Goal: Task Accomplishment & Management: Manage account settings

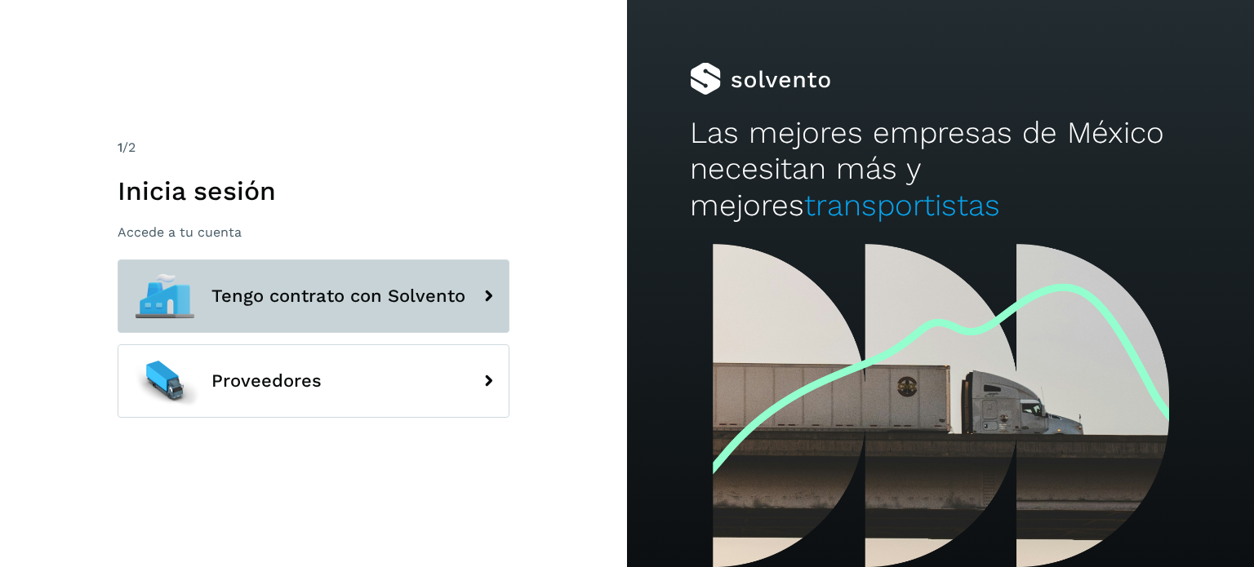
click at [286, 296] on span "Tengo contrato con Solvento" at bounding box center [338, 297] width 254 height 20
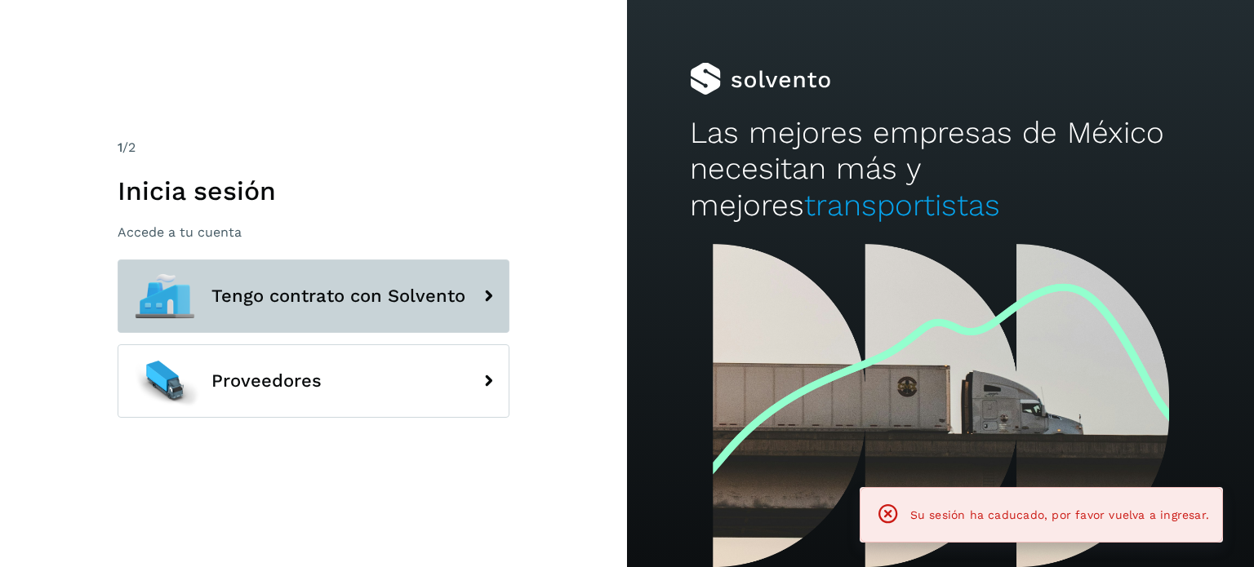
click at [290, 296] on span "Tengo contrato con Solvento" at bounding box center [338, 297] width 254 height 20
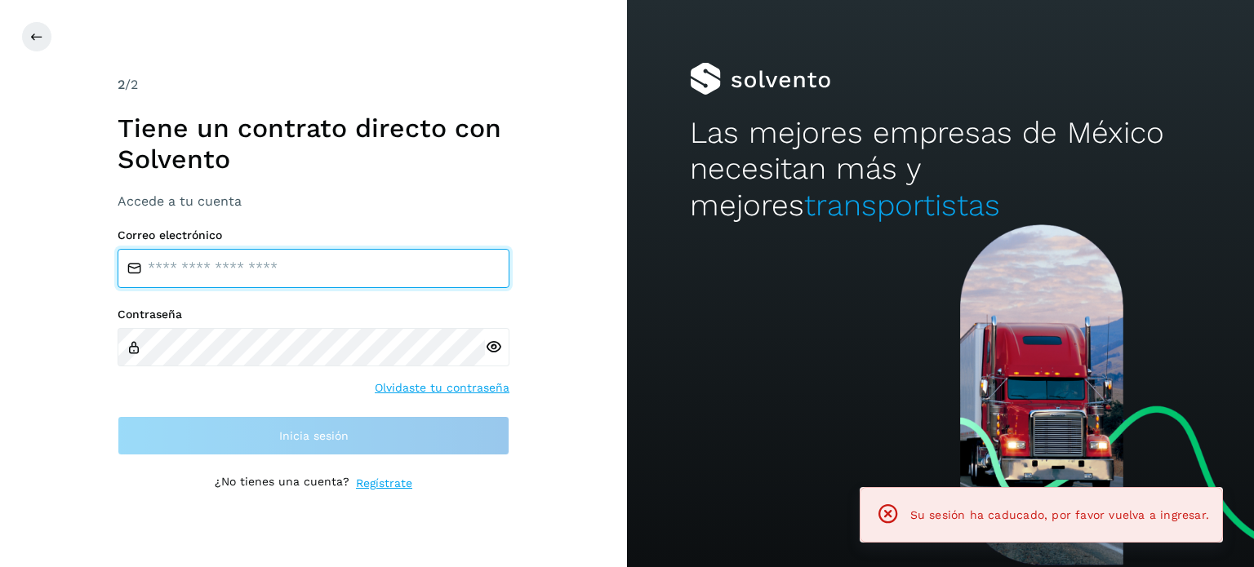
type input "**********"
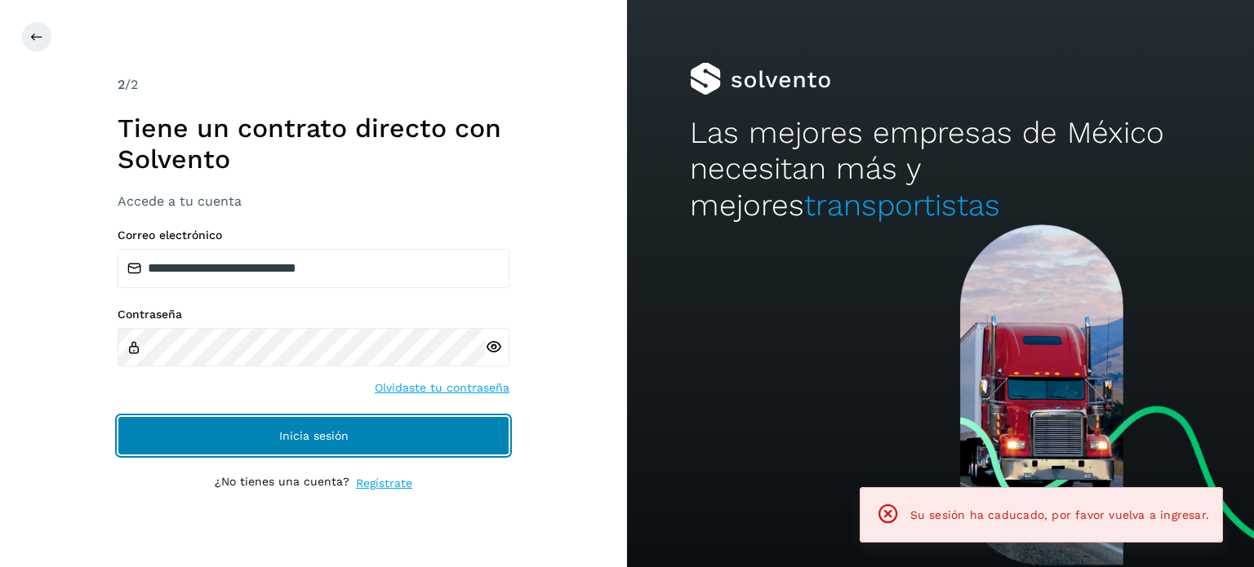
click at [274, 428] on button "Inicia sesión" at bounding box center [314, 435] width 392 height 39
